Goal: Information Seeking & Learning: Learn about a topic

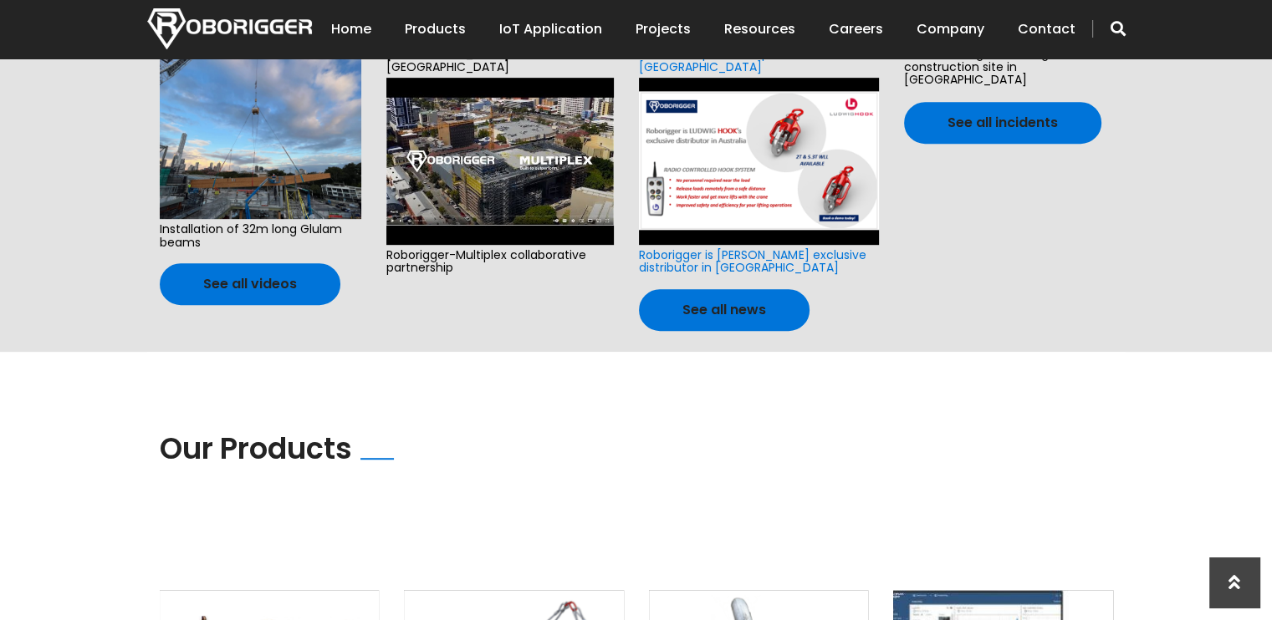
scroll to position [1171, 0]
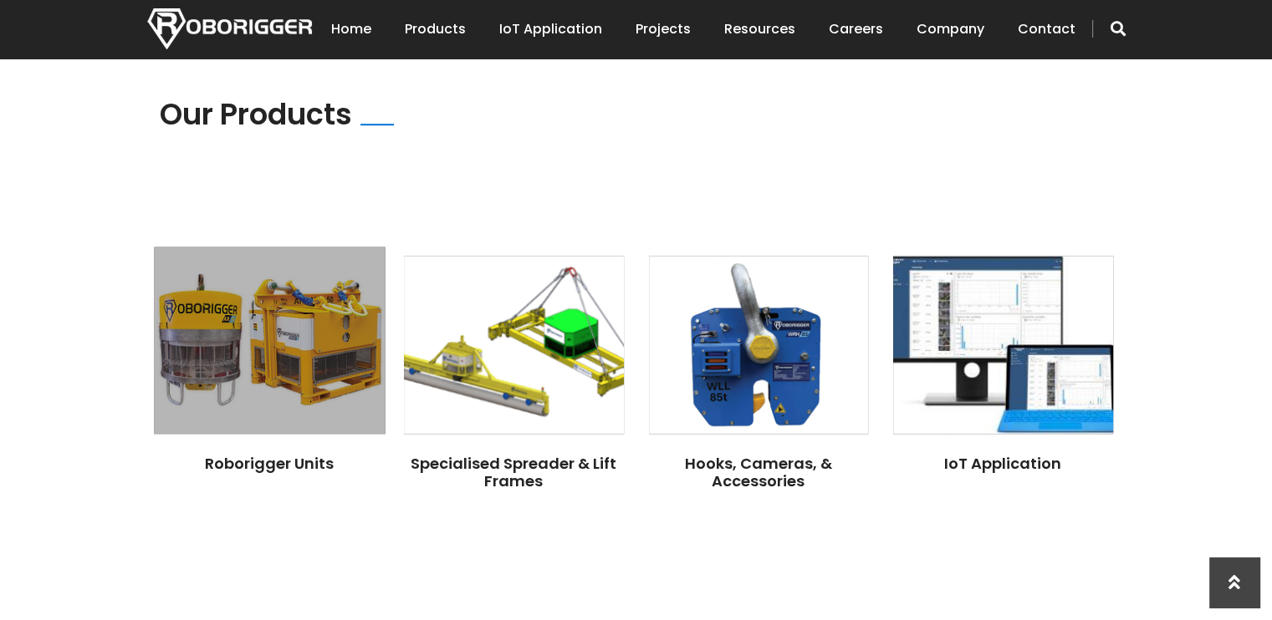
click at [327, 357] on img at bounding box center [269, 340] width 231 height 187
click at [206, 319] on img at bounding box center [269, 340] width 231 height 187
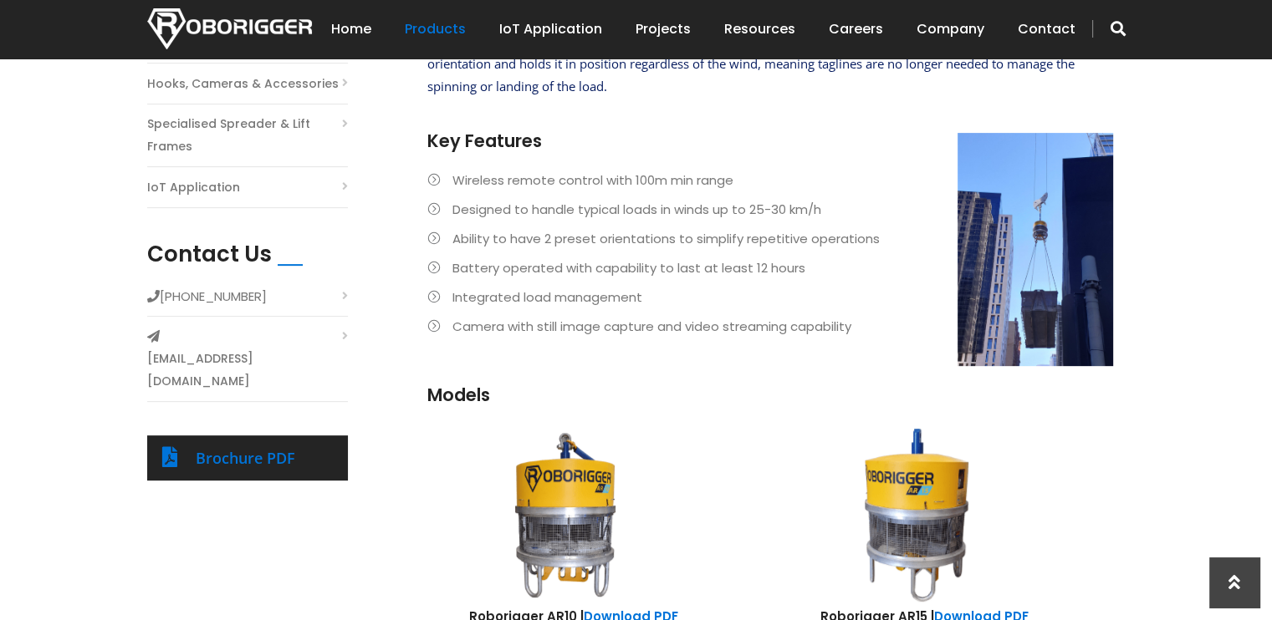
scroll to position [418, 0]
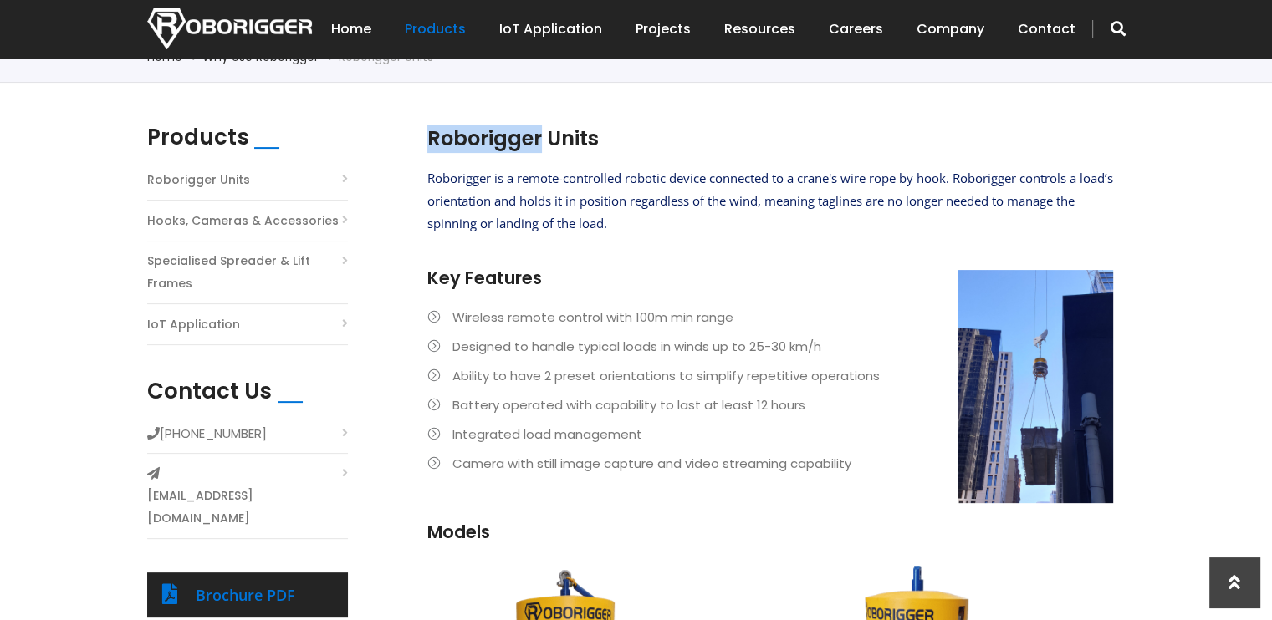
drag, startPoint x: 538, startPoint y: 140, endPoint x: 431, endPoint y: 145, distance: 106.3
click at [431, 145] on h2 "Roborigger Units" at bounding box center [770, 139] width 686 height 28
copy h2 "Roborigger"
click at [1181, 265] on div "Products Roborigger Units Hooks, Cameras & Accessories Specialised Spreader & L…" at bounding box center [636, 613] width 1272 height 1060
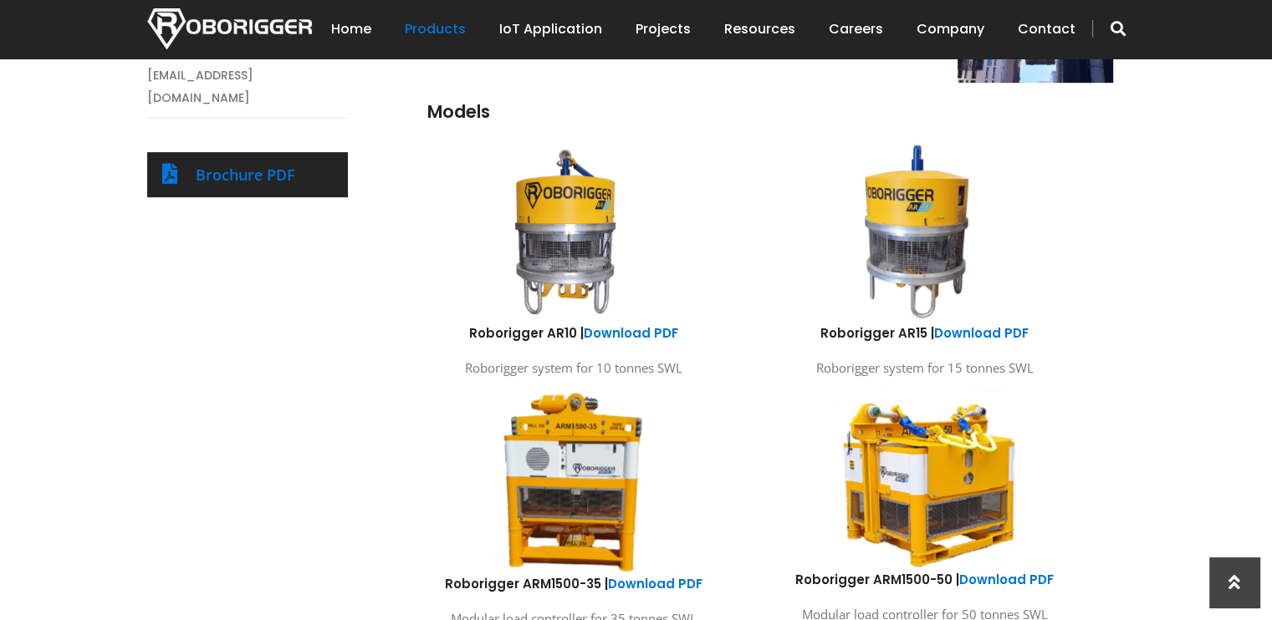
scroll to position [836, 0]
